Goal: Task Accomplishment & Management: Manage account settings

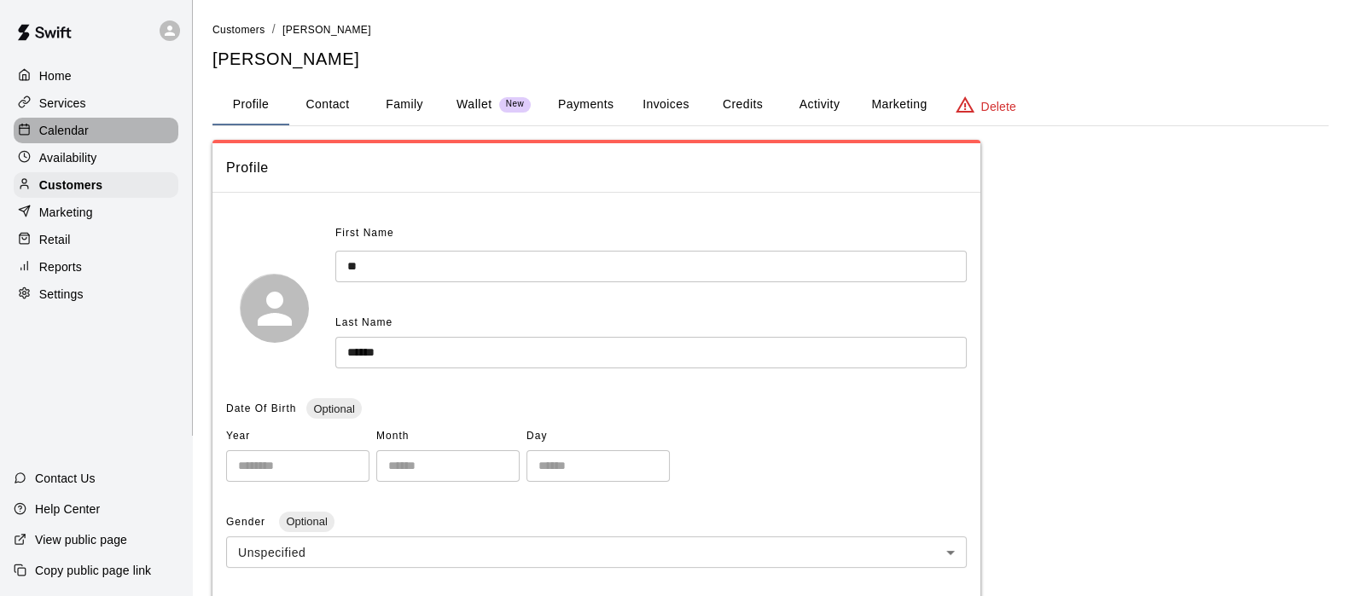
click at [45, 125] on p "Calendar" at bounding box center [63, 130] width 49 height 17
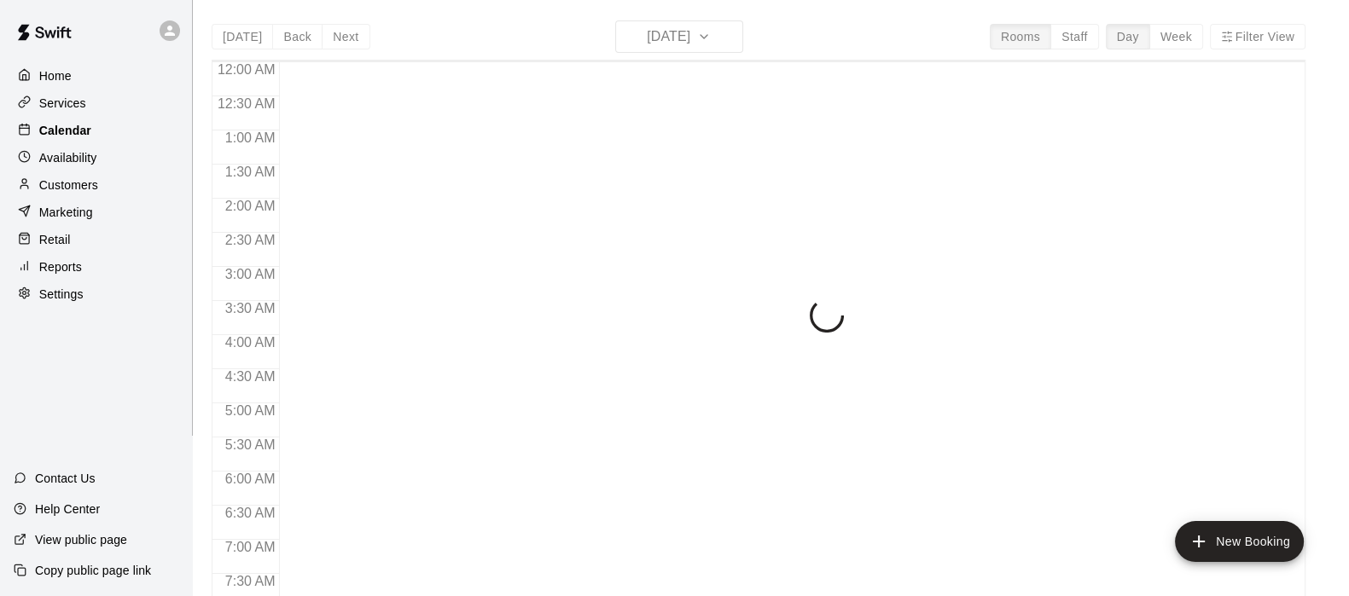
scroll to position [1084, 0]
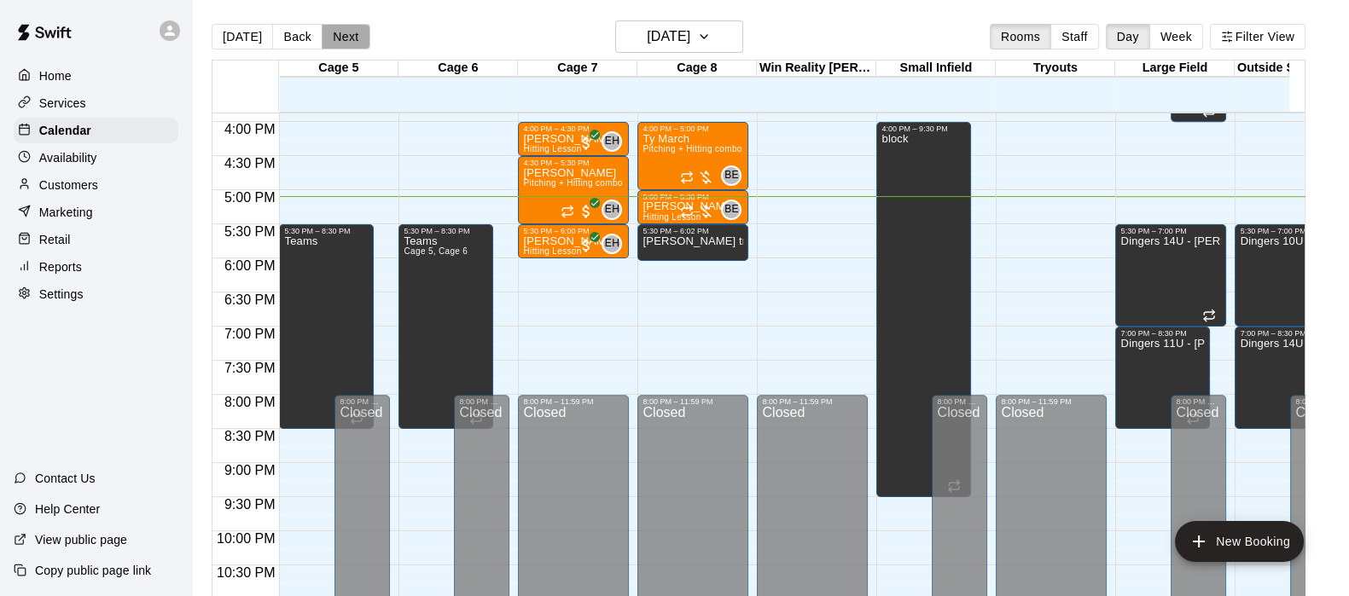
click at [344, 38] on button "Next" at bounding box center [346, 37] width 48 height 26
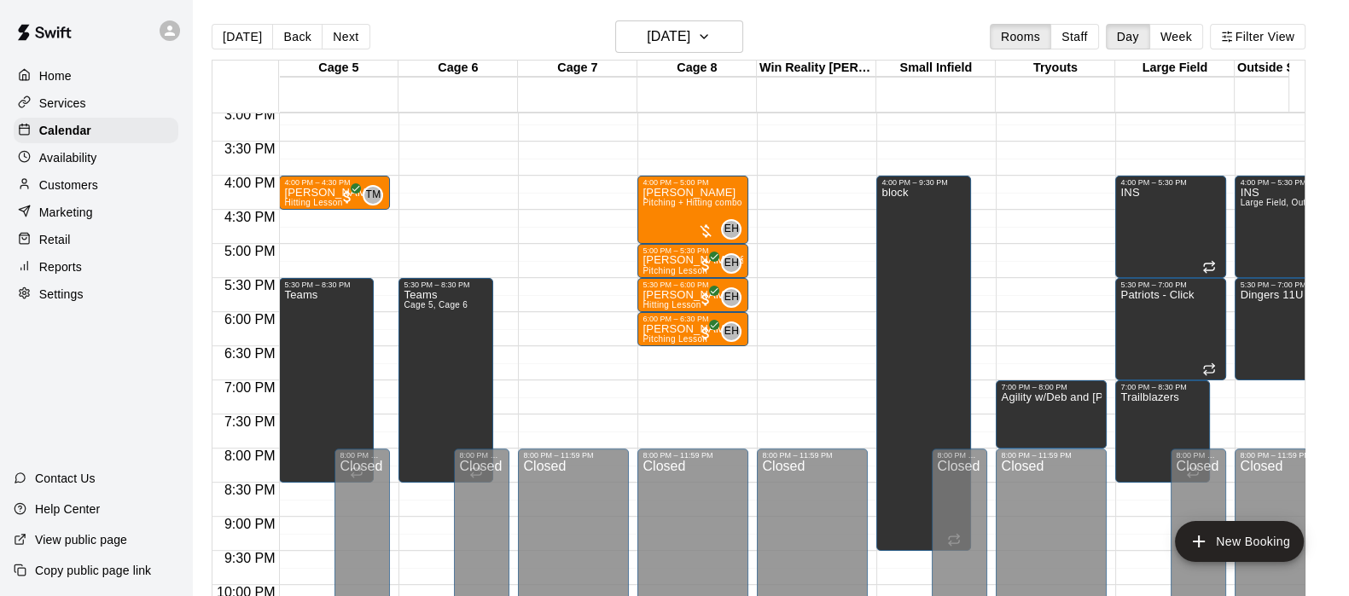
scroll to position [1025, 0]
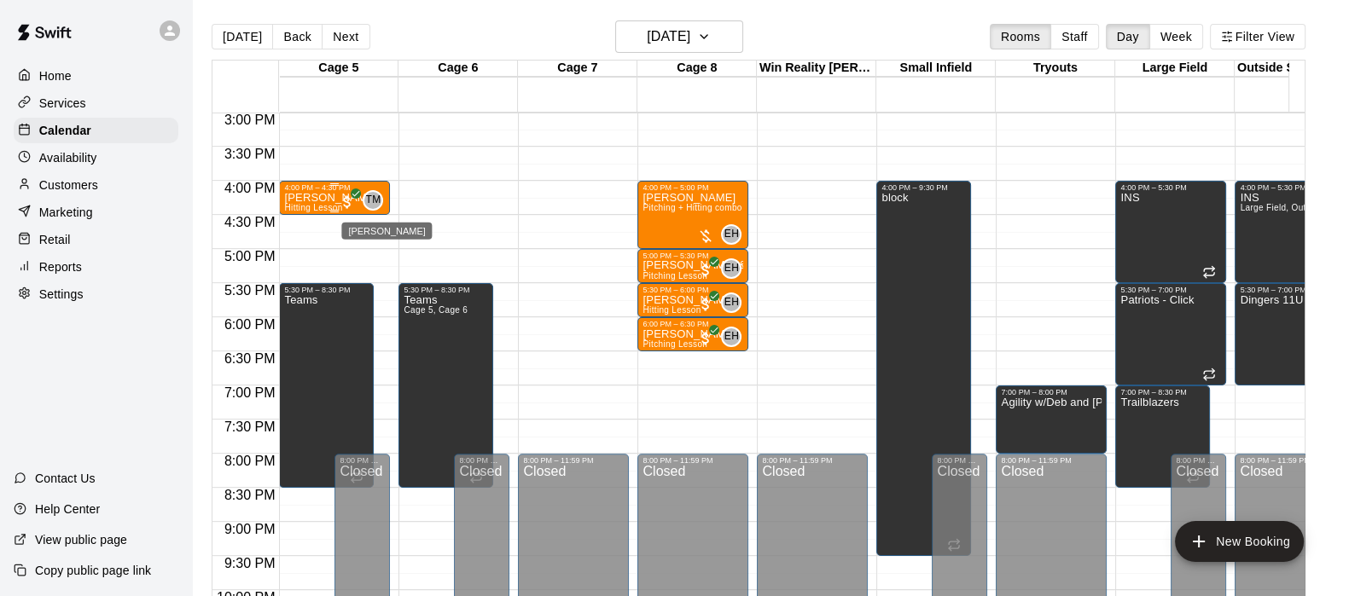
click at [373, 199] on span "TM" at bounding box center [372, 200] width 15 height 17
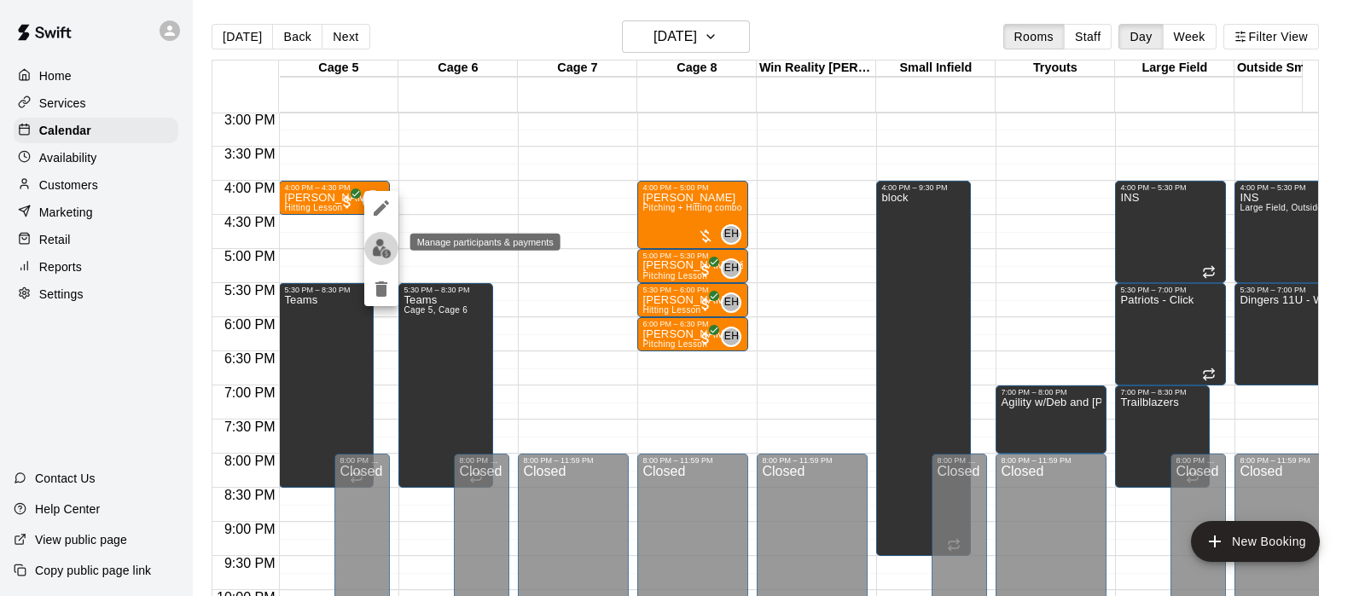
click at [375, 247] on img "edit" at bounding box center [382, 249] width 20 height 20
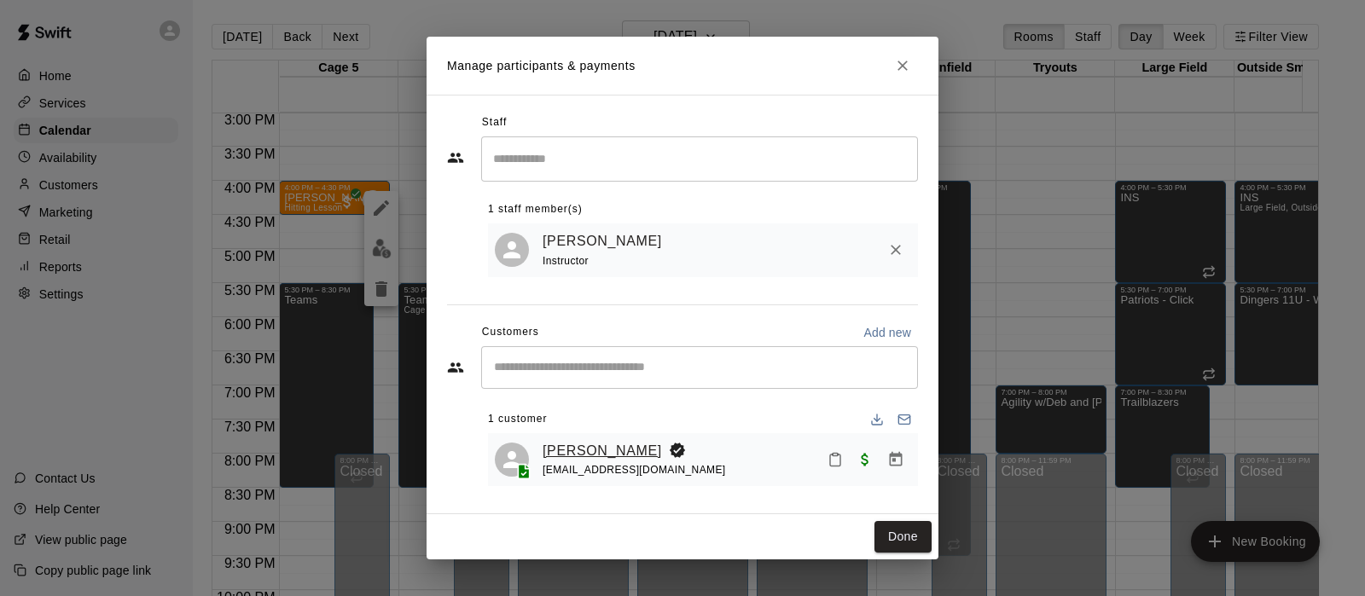
click at [603, 451] on link "[PERSON_NAME]" at bounding box center [602, 451] width 119 height 22
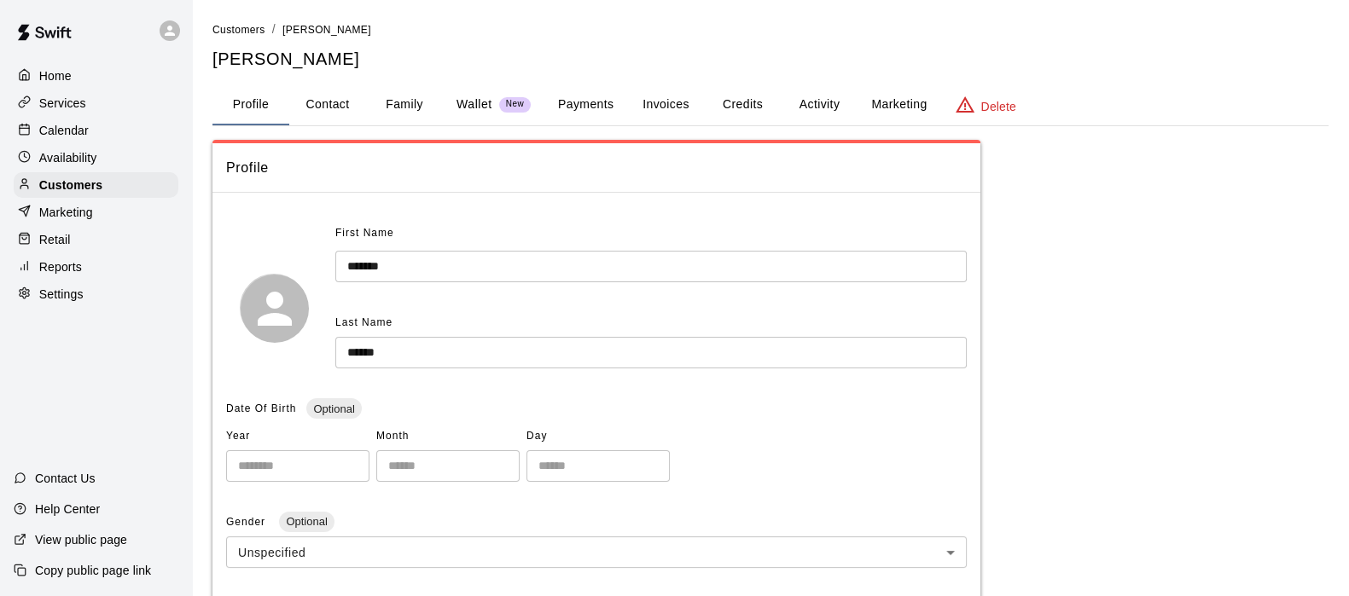
click at [594, 97] on button "Payments" at bounding box center [585, 104] width 83 height 41
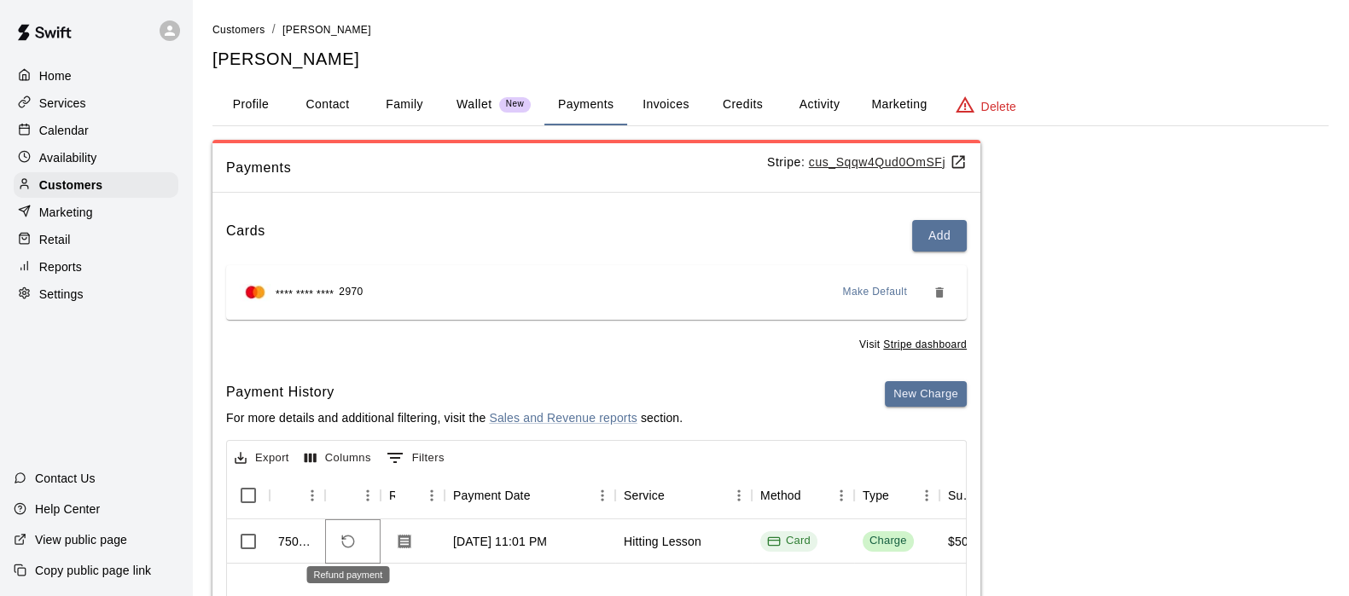
click at [346, 536] on icon "Refund payment" at bounding box center [348, 542] width 12 height 12
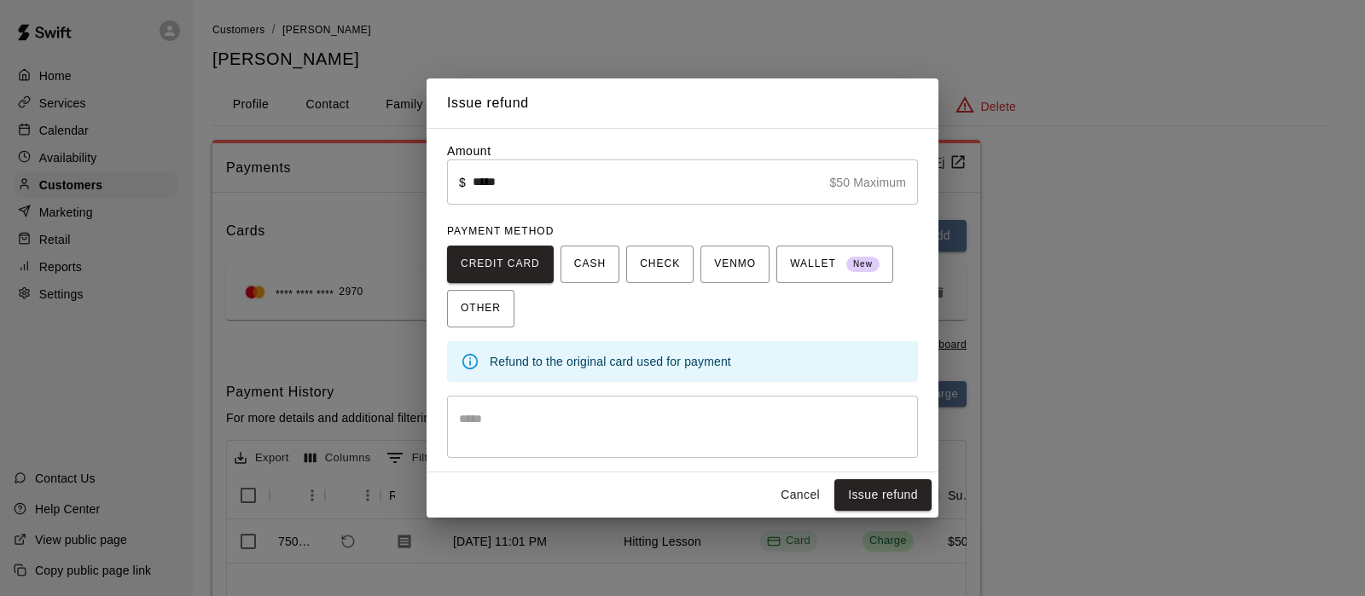
click at [556, 431] on textarea at bounding box center [682, 427] width 447 height 34
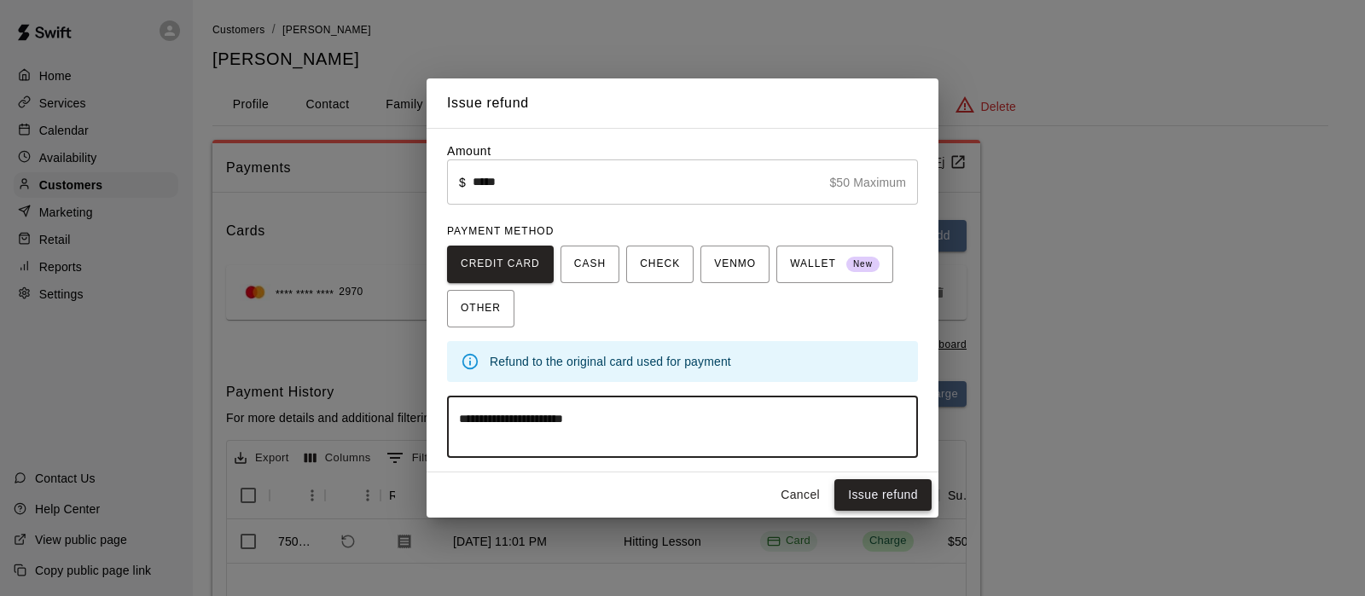
type textarea "**********"
click at [891, 492] on button "Issue refund" at bounding box center [882, 496] width 97 height 32
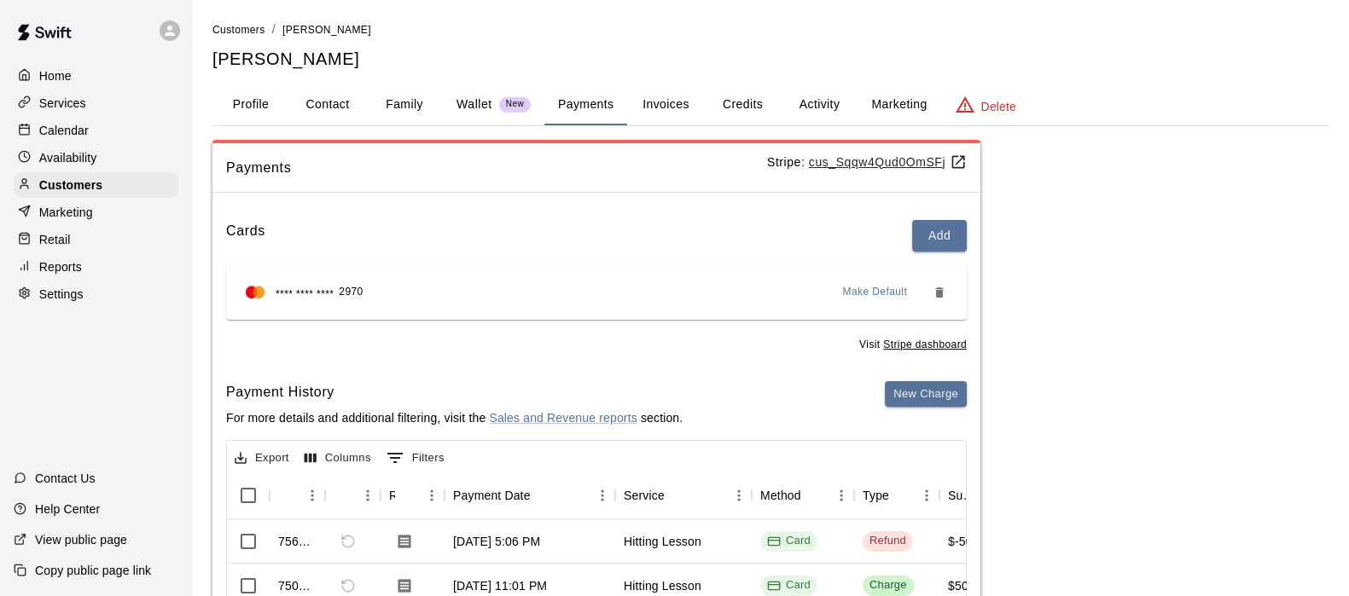
click at [109, 138] on div "Calendar" at bounding box center [96, 131] width 165 height 26
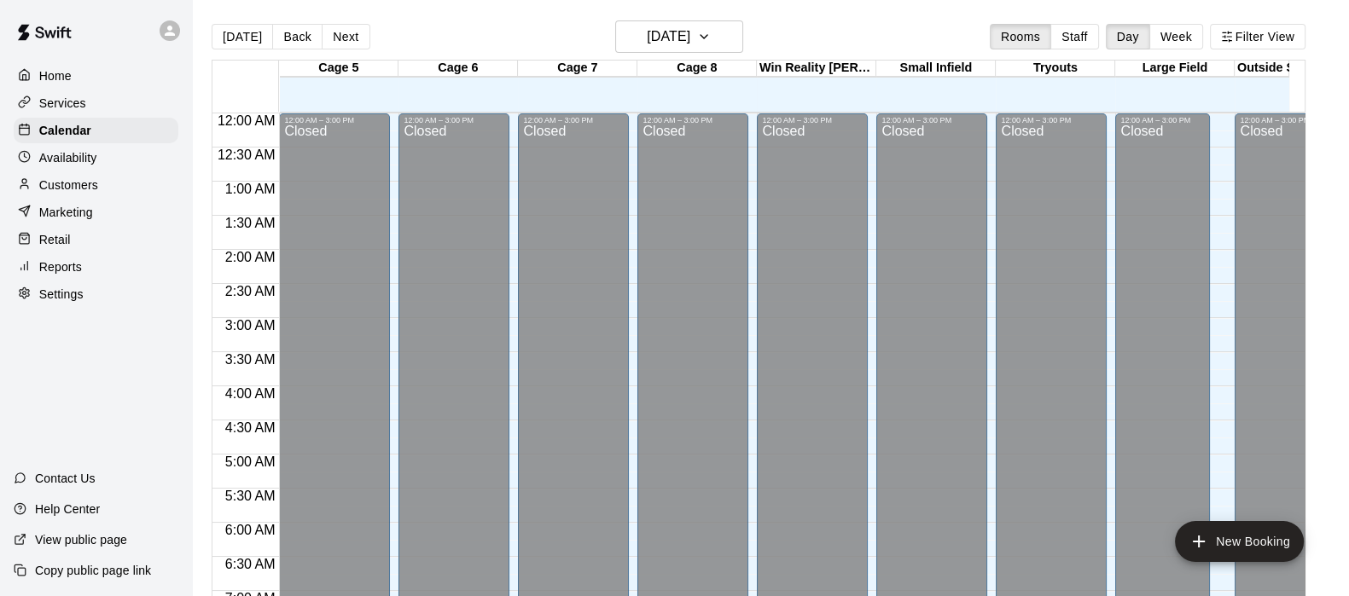
scroll to position [1084, 0]
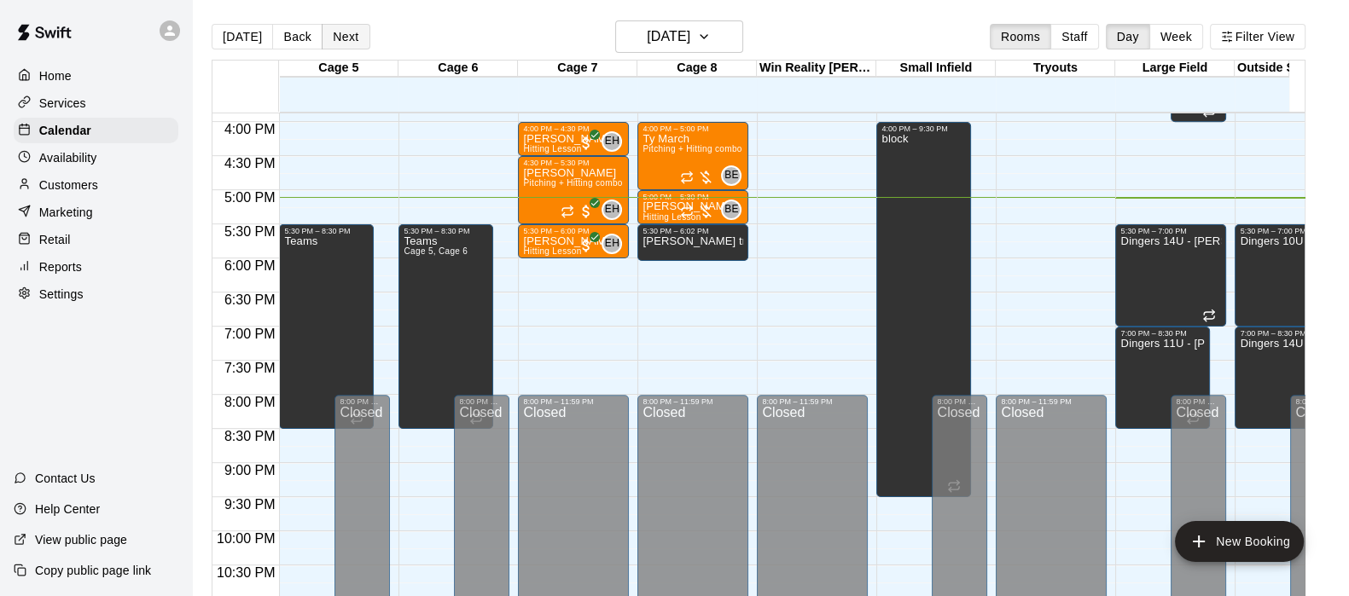
click at [332, 33] on button "Next" at bounding box center [346, 37] width 48 height 26
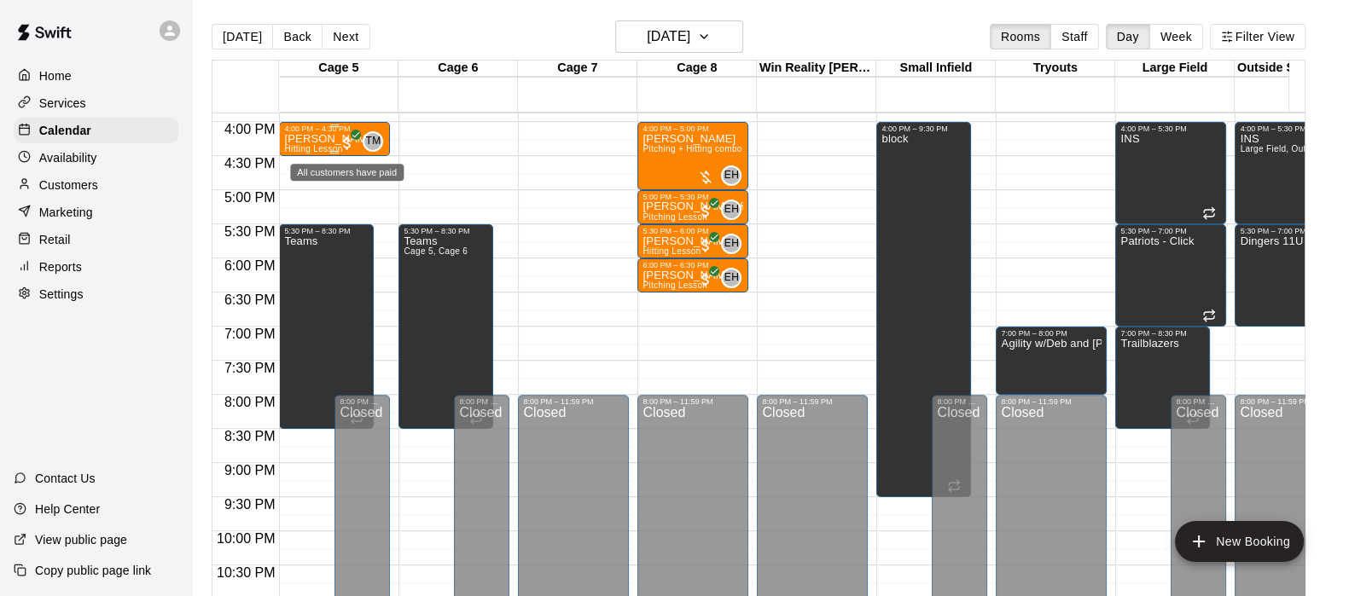
click at [349, 142] on span "All customers have paid" at bounding box center [347, 143] width 17 height 17
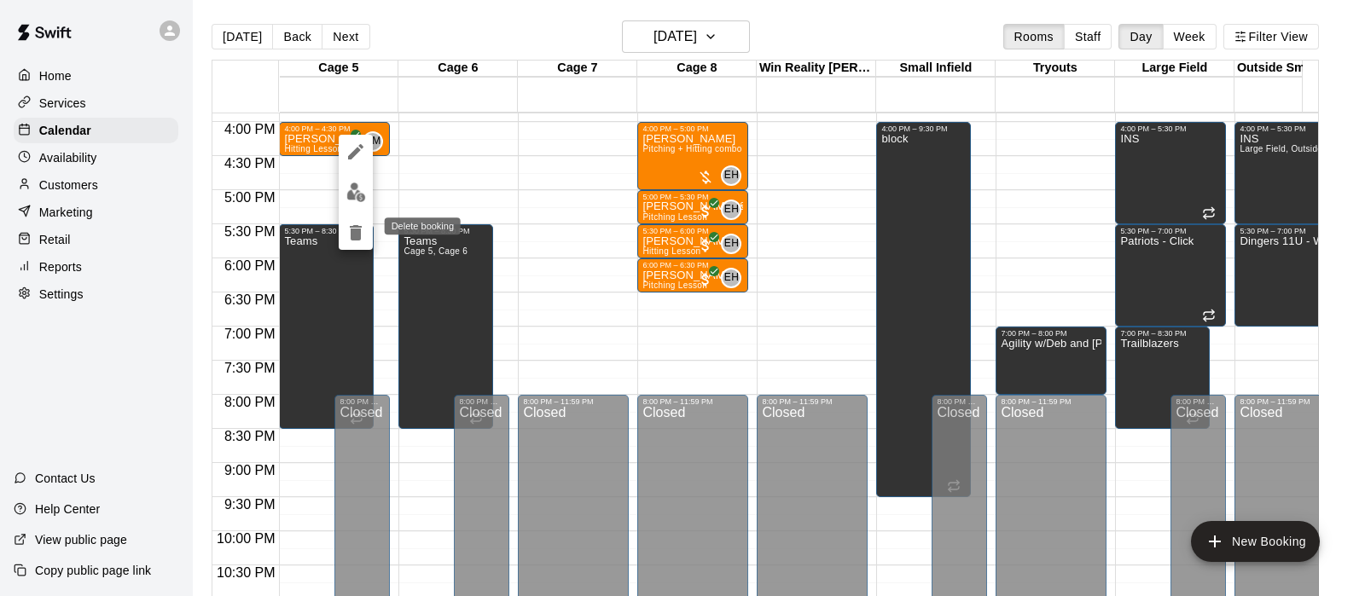
click at [358, 230] on icon "delete" at bounding box center [356, 232] width 12 height 15
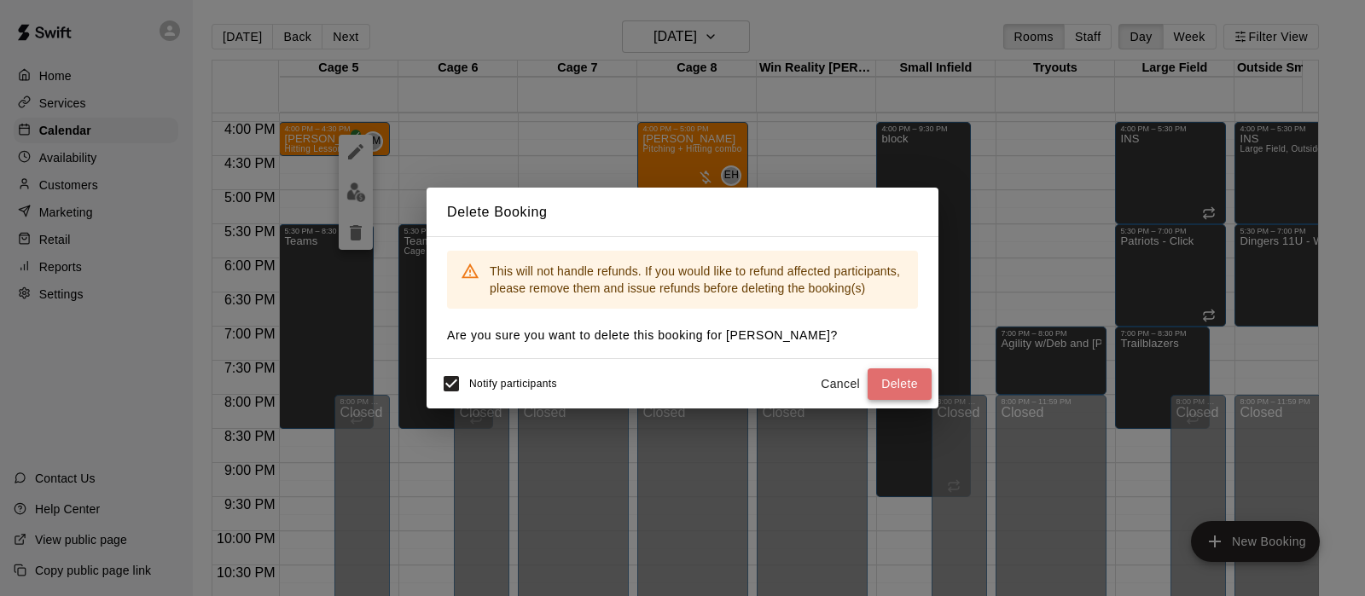
click at [885, 377] on button "Delete" at bounding box center [900, 385] width 64 height 32
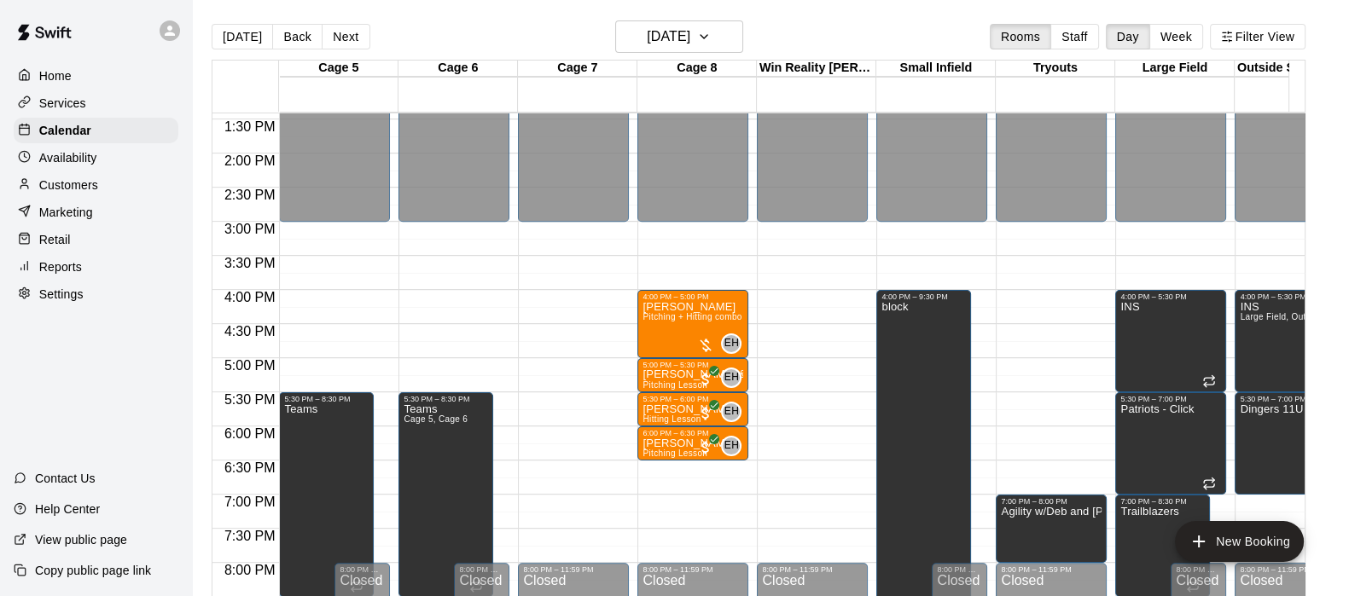
scroll to position [915, 0]
click at [291, 34] on button "Back" at bounding box center [297, 37] width 50 height 26
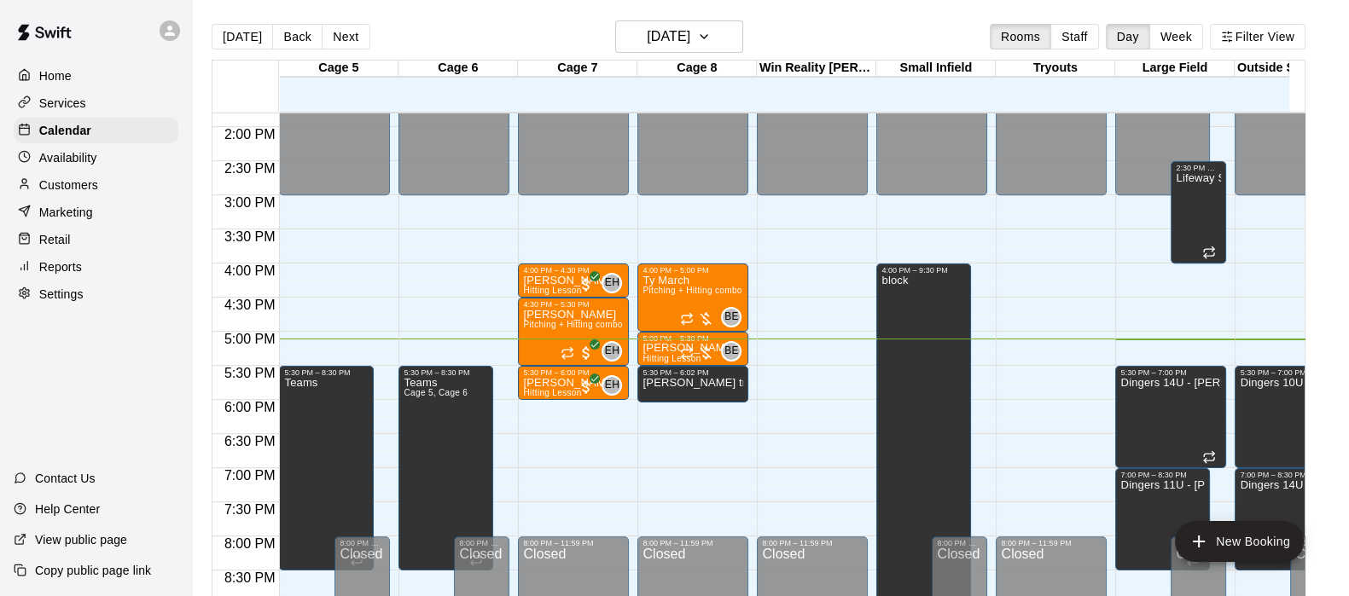
scroll to position [951, 0]
